Goal: Find specific page/section: Find specific page/section

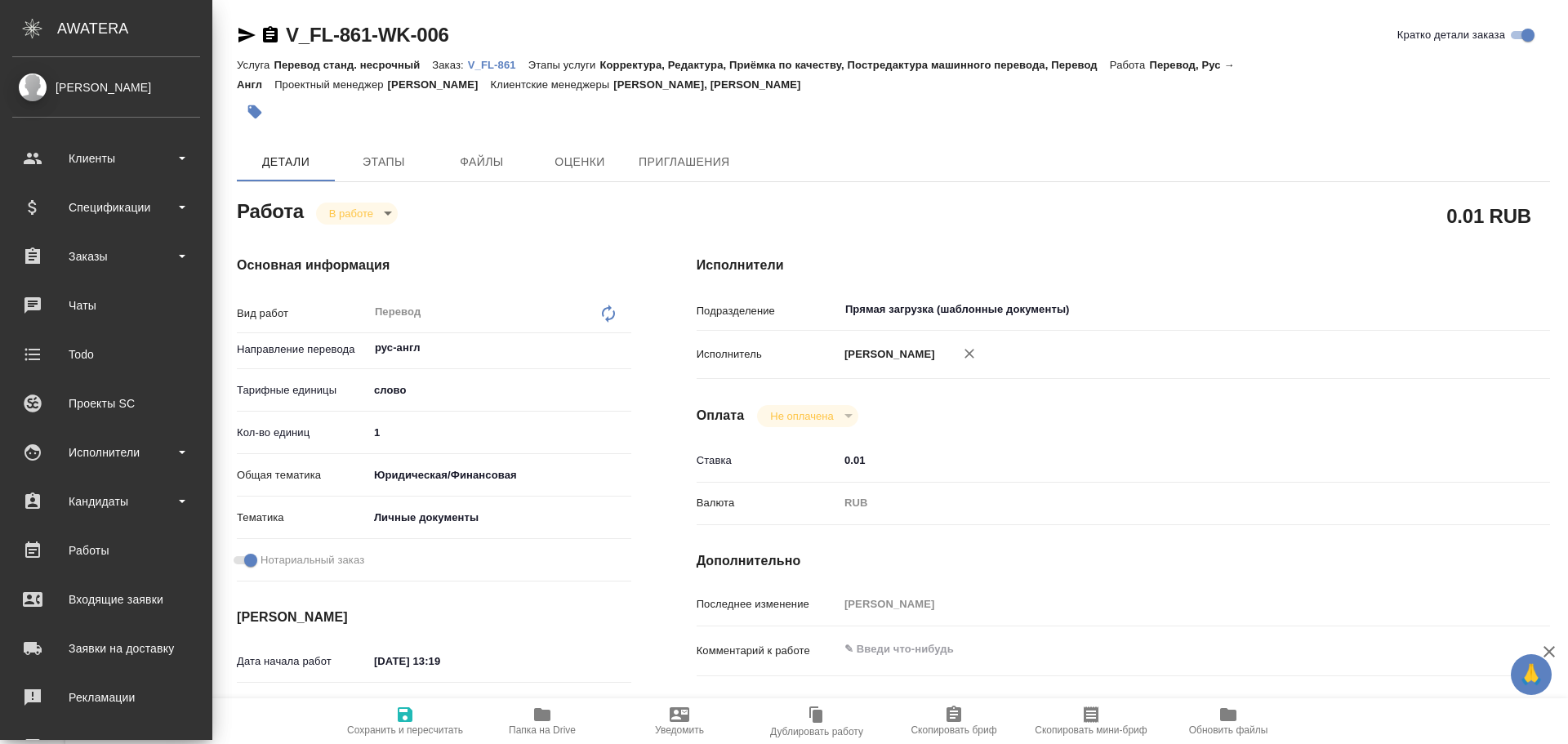
scroll to position [20, 0]
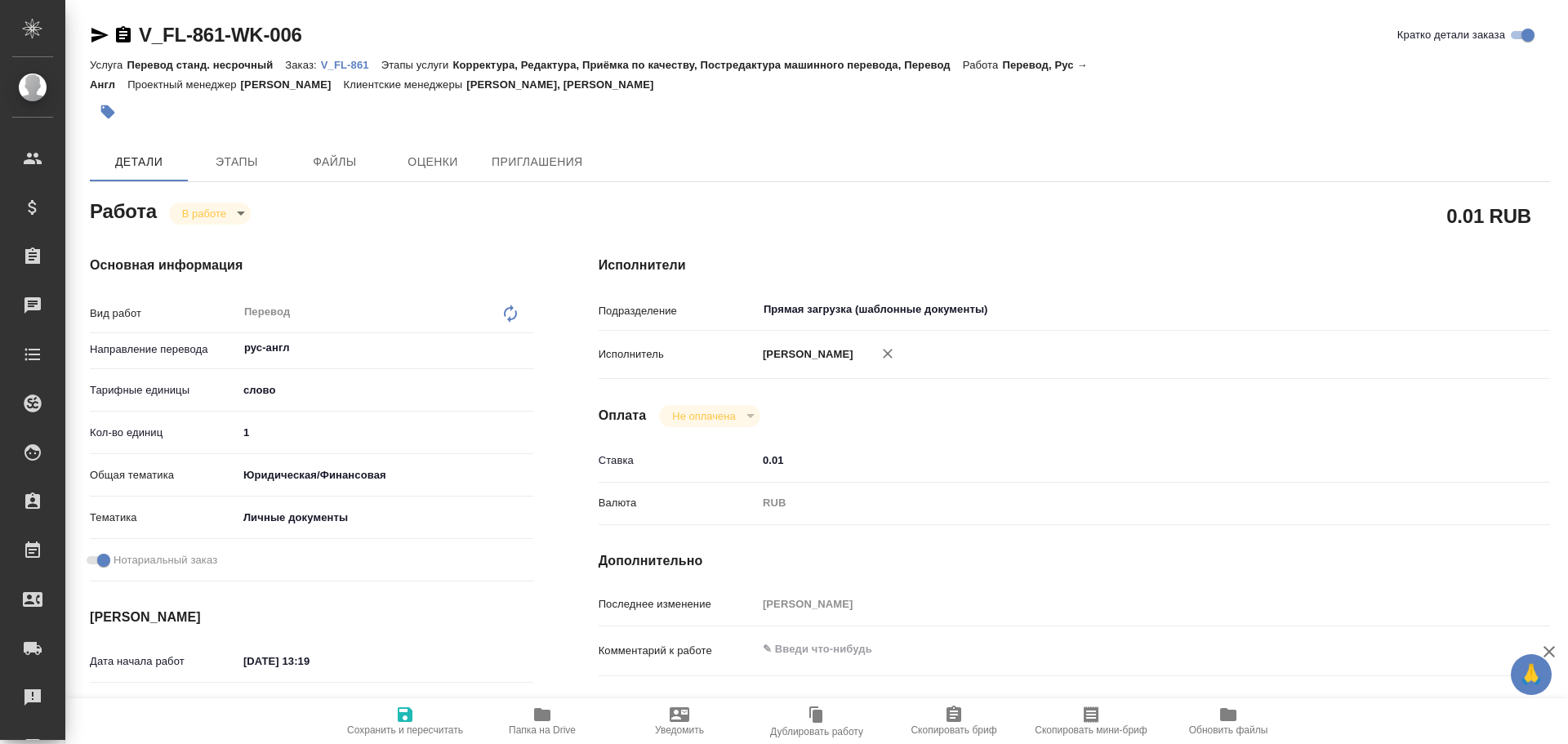
type textarea "x"
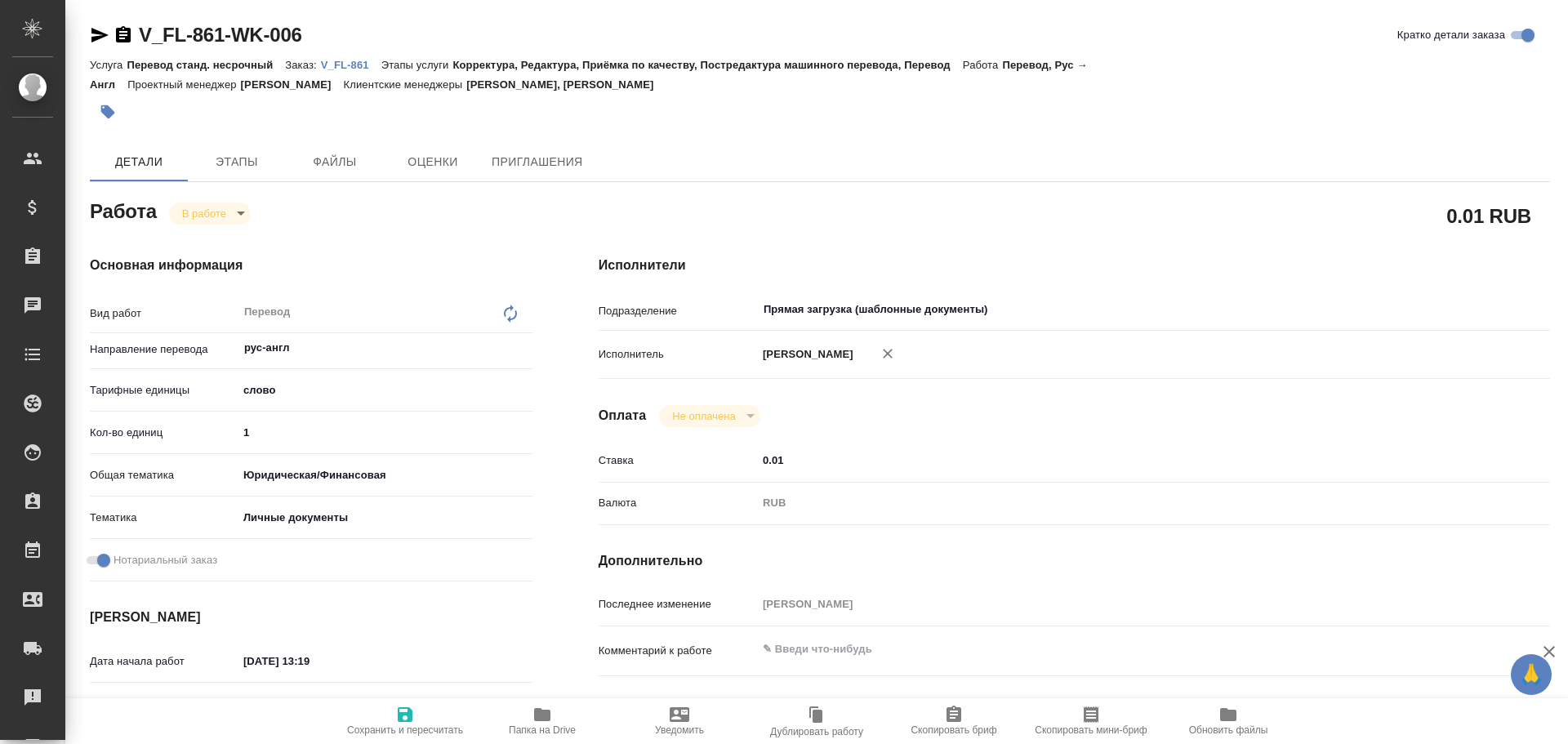
type textarea "x"
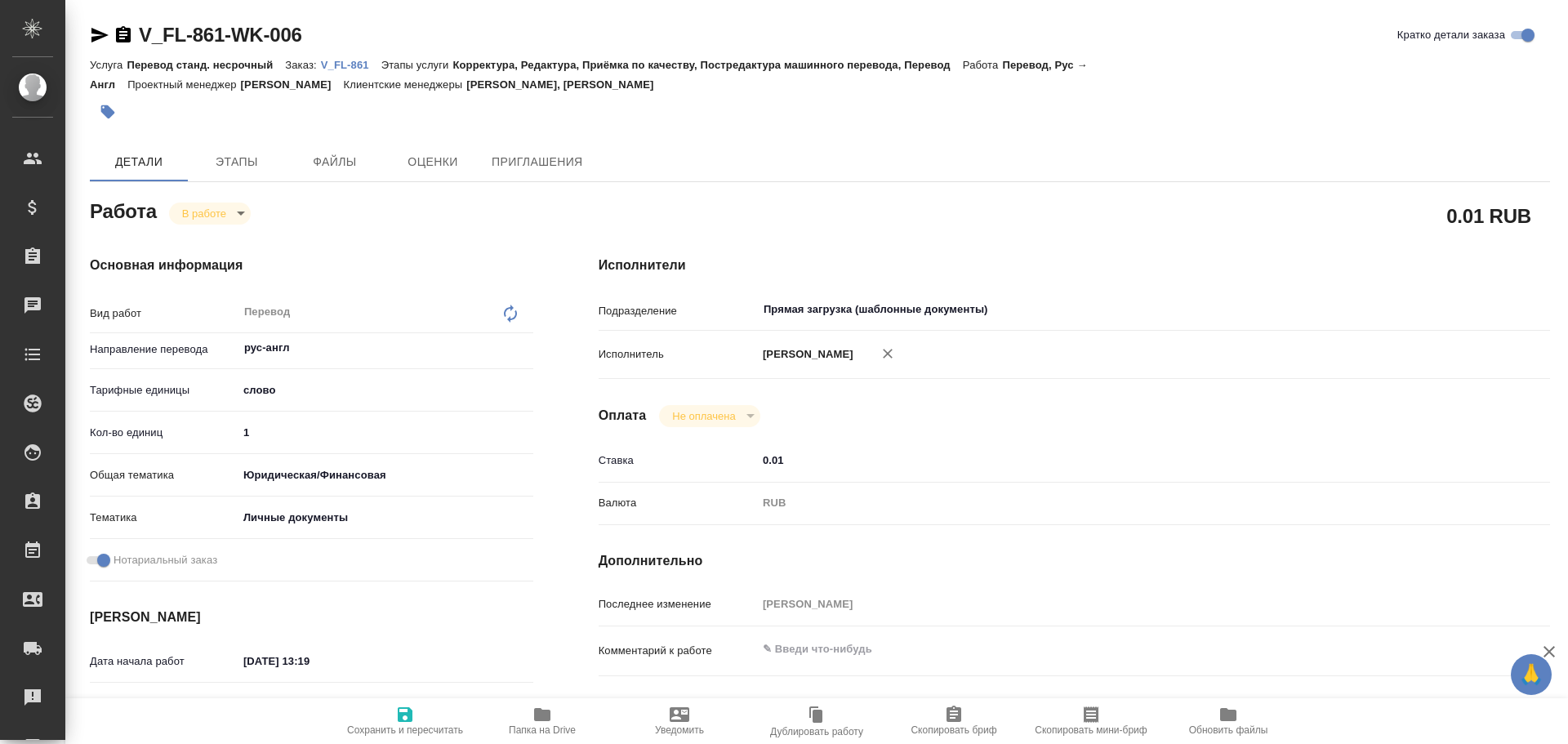
type textarea "x"
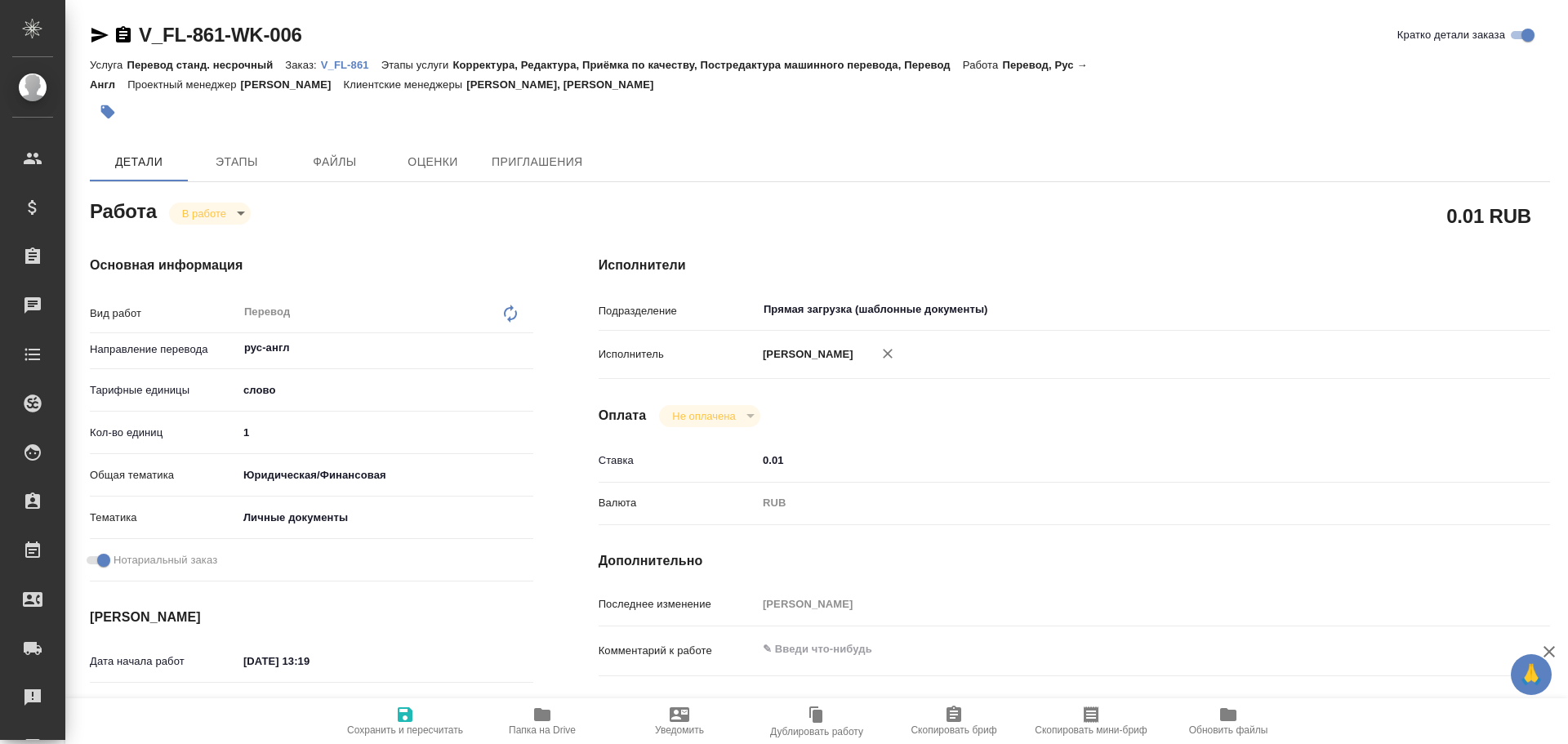
type textarea "x"
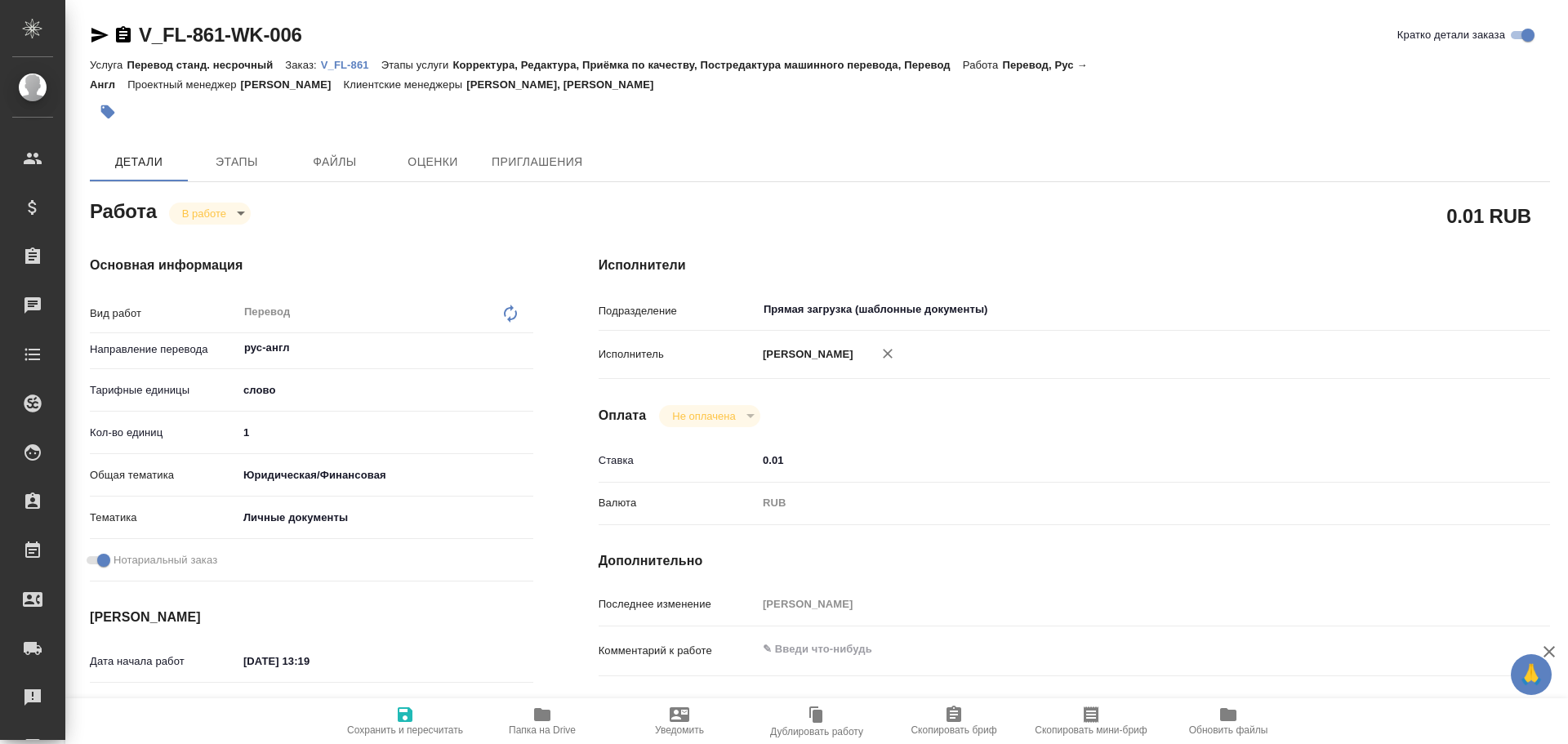
type textarea "x"
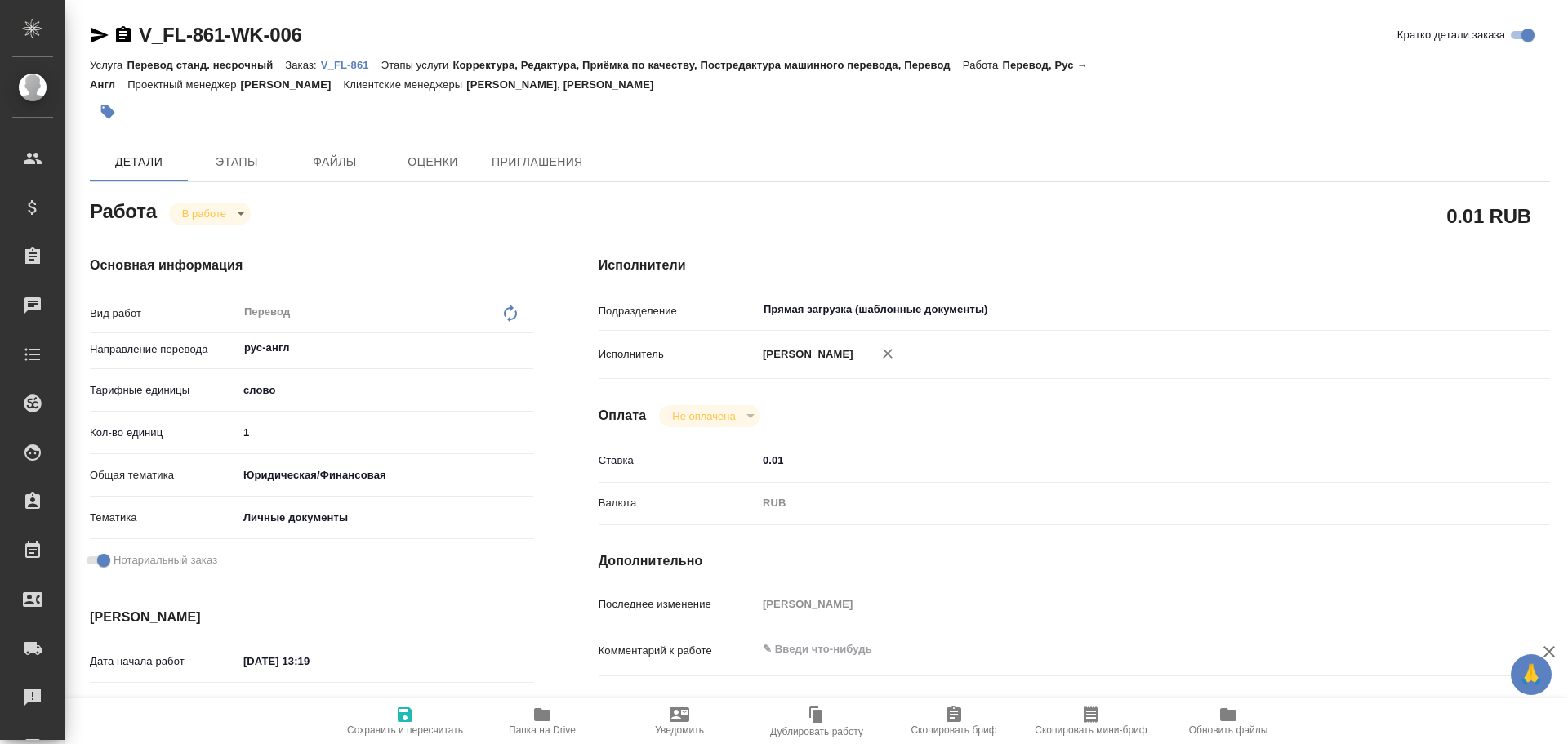
type textarea "x"
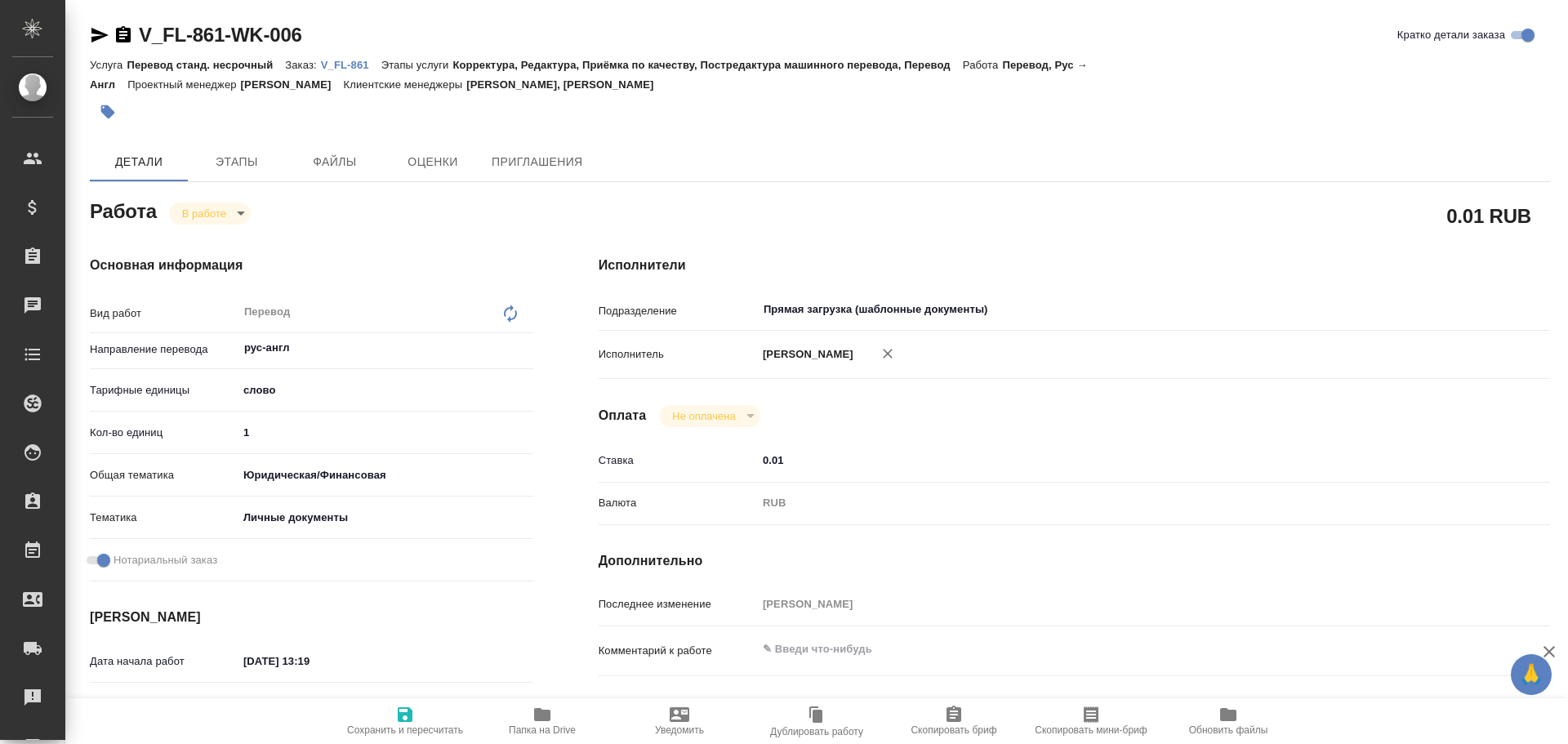
type textarea "x"
